Goal: Transaction & Acquisition: Purchase product/service

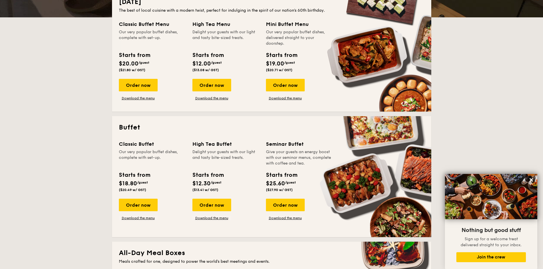
scroll to position [142, 0]
click at [145, 219] on link "Download the menu" at bounding box center [138, 218] width 39 height 5
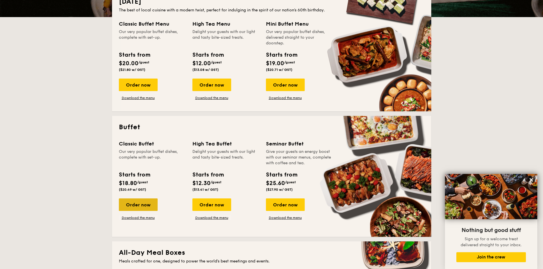
click at [147, 209] on div "Order now" at bounding box center [138, 205] width 39 height 13
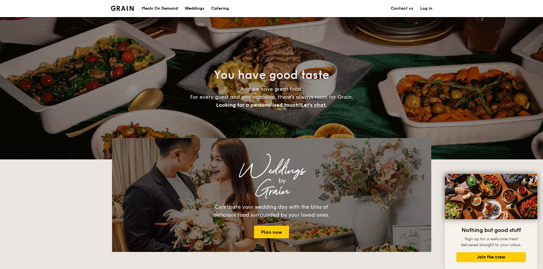
scroll to position [142, 0]
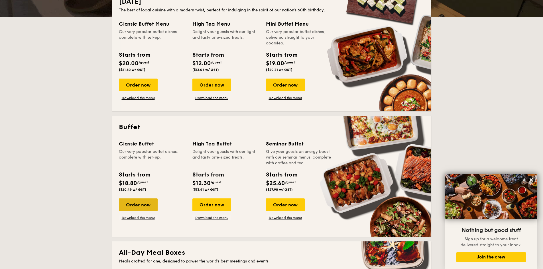
click at [146, 207] on div "Order now" at bounding box center [138, 205] width 39 height 13
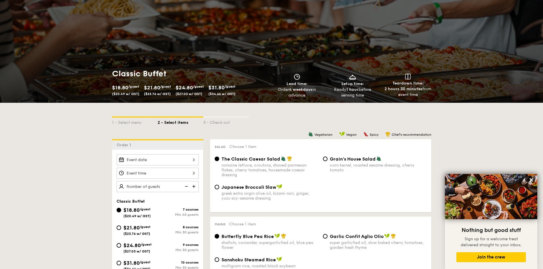
scroll to position [57, 0]
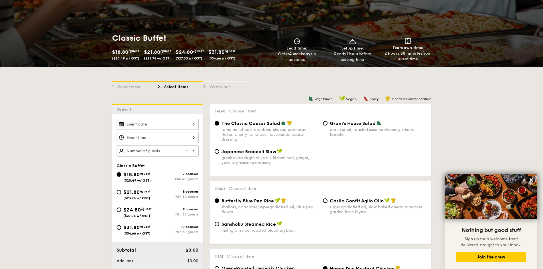
click at [192, 122] on div at bounding box center [158, 124] width 82 height 11
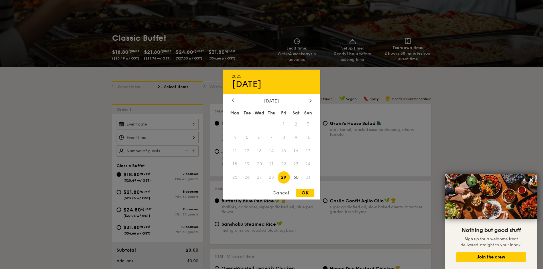
click at [285, 177] on span "29" at bounding box center [283, 177] width 12 height 12
click at [307, 196] on div "OK" at bounding box center [305, 193] width 19 height 8
type input "[DATE]"
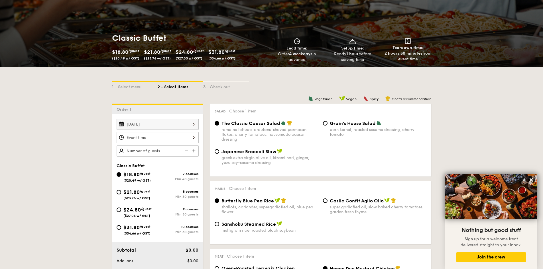
click at [194, 140] on div at bounding box center [158, 137] width 82 height 11
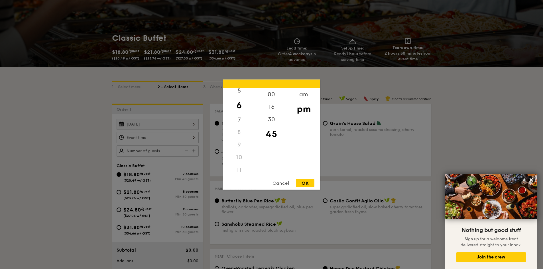
scroll to position [68, 0]
click at [270, 121] on div "30" at bounding box center [271, 121] width 32 height 17
click at [306, 183] on div "OK" at bounding box center [305, 183] width 19 height 8
type input "6:30PM"
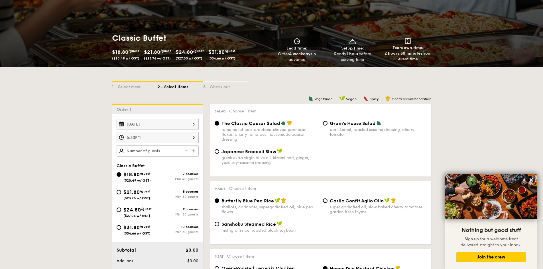
click at [196, 151] on img at bounding box center [194, 151] width 9 height 11
type input "40 guests"
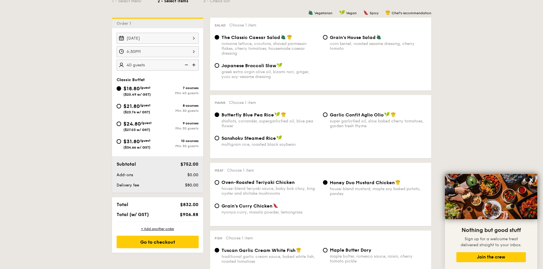
scroll to position [142, 0]
click at [531, 177] on button at bounding box center [530, 179] width 9 height 9
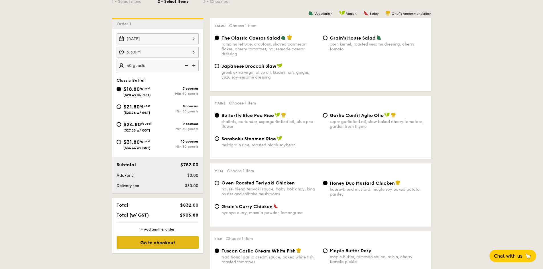
click at [149, 239] on div "Go to checkout" at bounding box center [158, 242] width 82 height 13
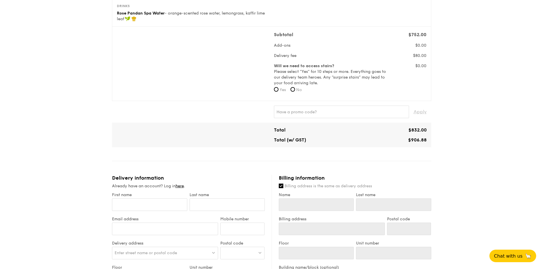
scroll to position [114, 0]
